Goal: Transaction & Acquisition: Purchase product/service

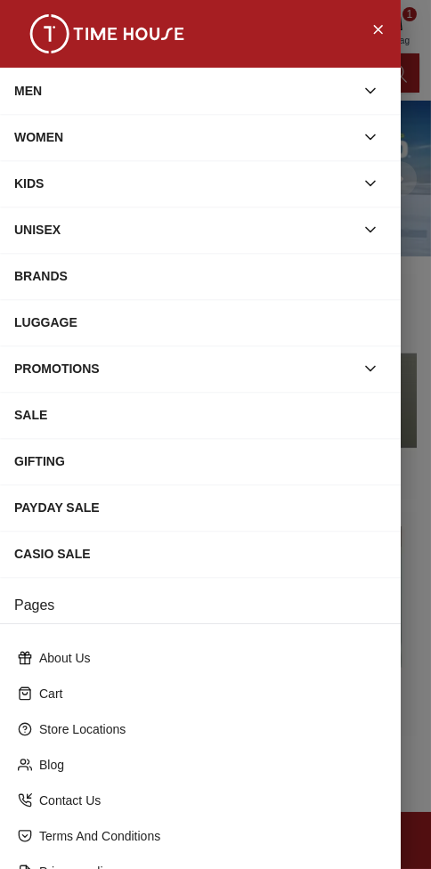
click at [134, 271] on div "BRANDS" at bounding box center [200, 276] width 372 height 32
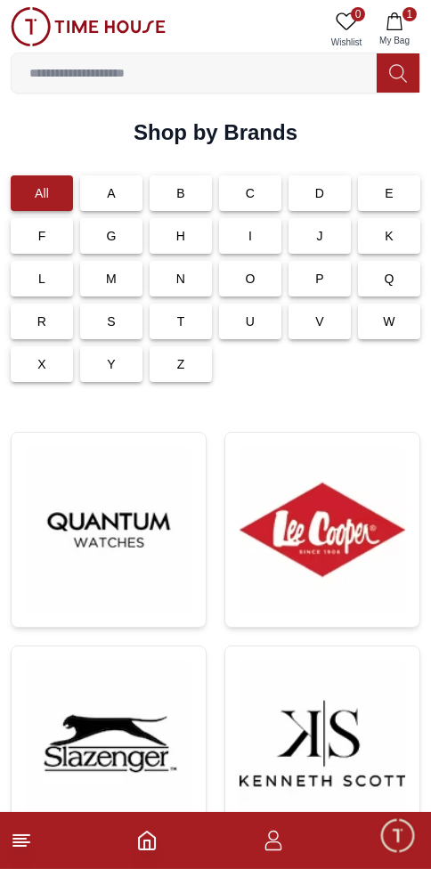
click at [350, 505] on img at bounding box center [322, 530] width 166 height 166
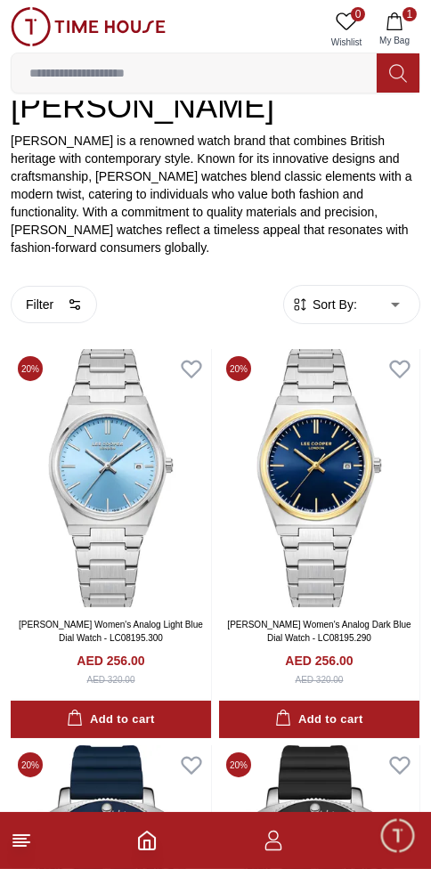
scroll to position [304, 0]
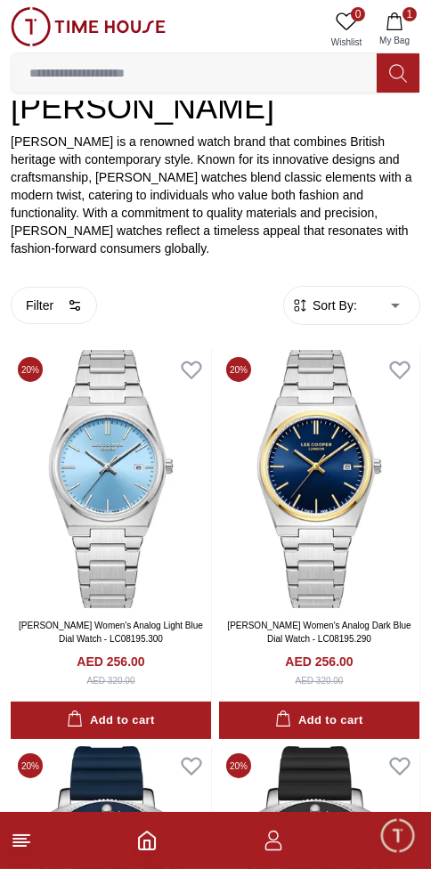
click at [113, 453] on img at bounding box center [111, 479] width 200 height 258
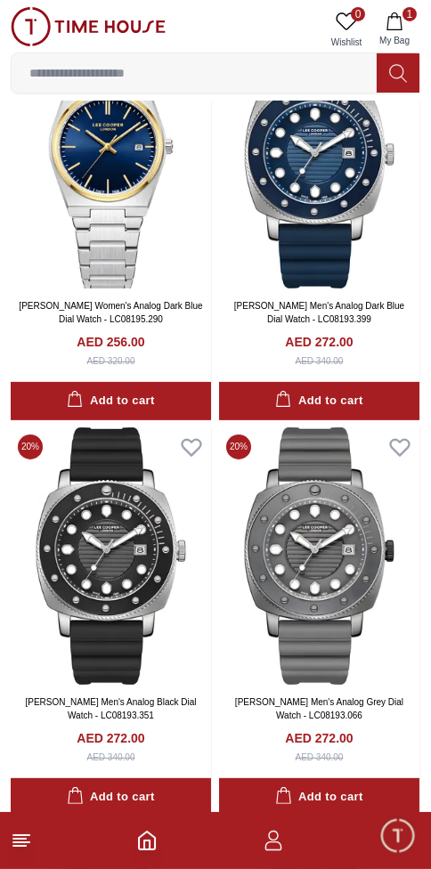
scroll to position [304, 0]
